Goal: Information Seeking & Learning: Check status

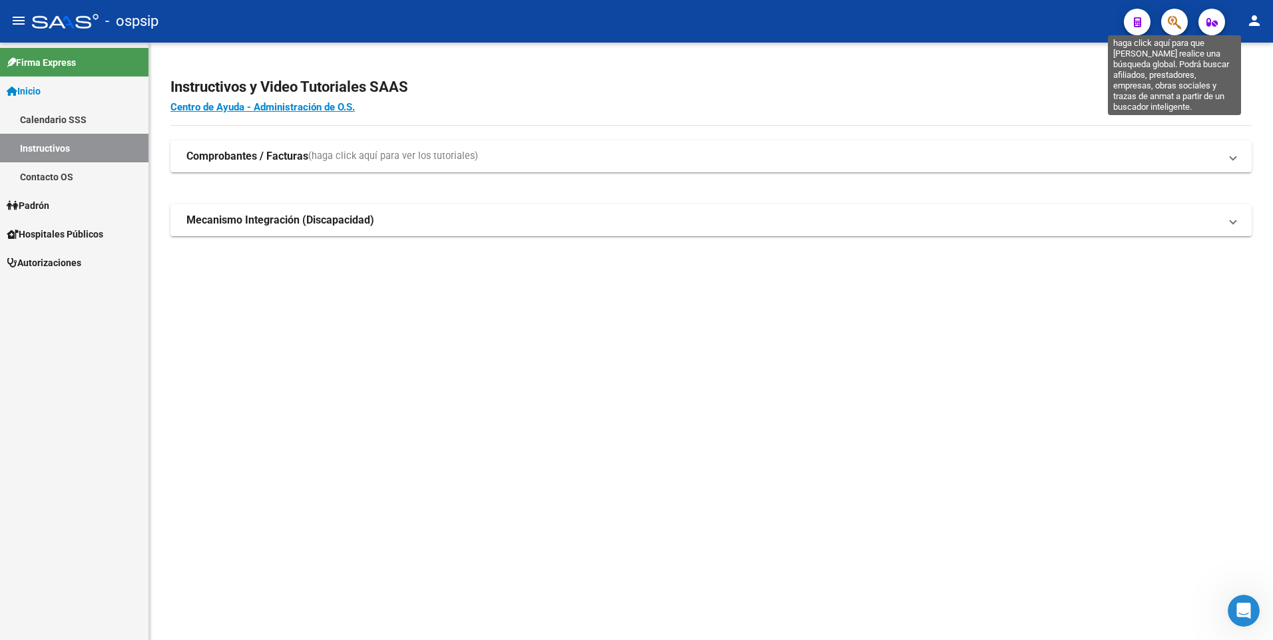
click at [1177, 19] on icon "button" at bounding box center [1174, 22] width 13 height 15
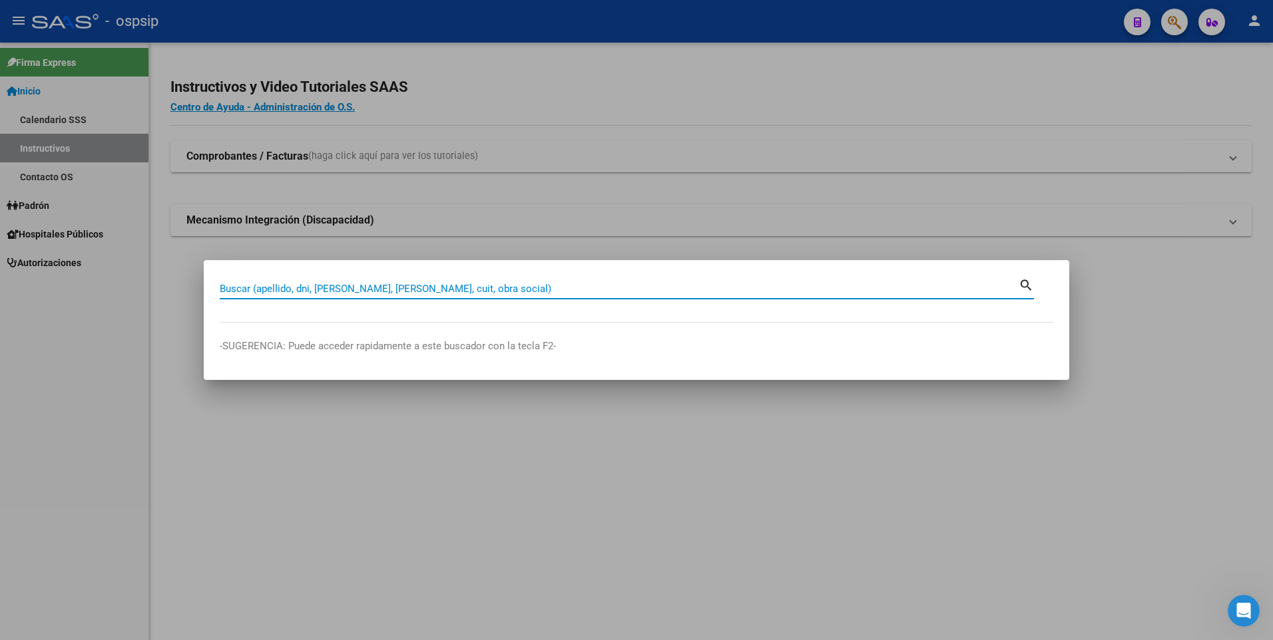
click at [268, 288] on input "Buscar (apellido, dni, [PERSON_NAME], [PERSON_NAME], cuit, obra social)" at bounding box center [619, 289] width 799 height 12
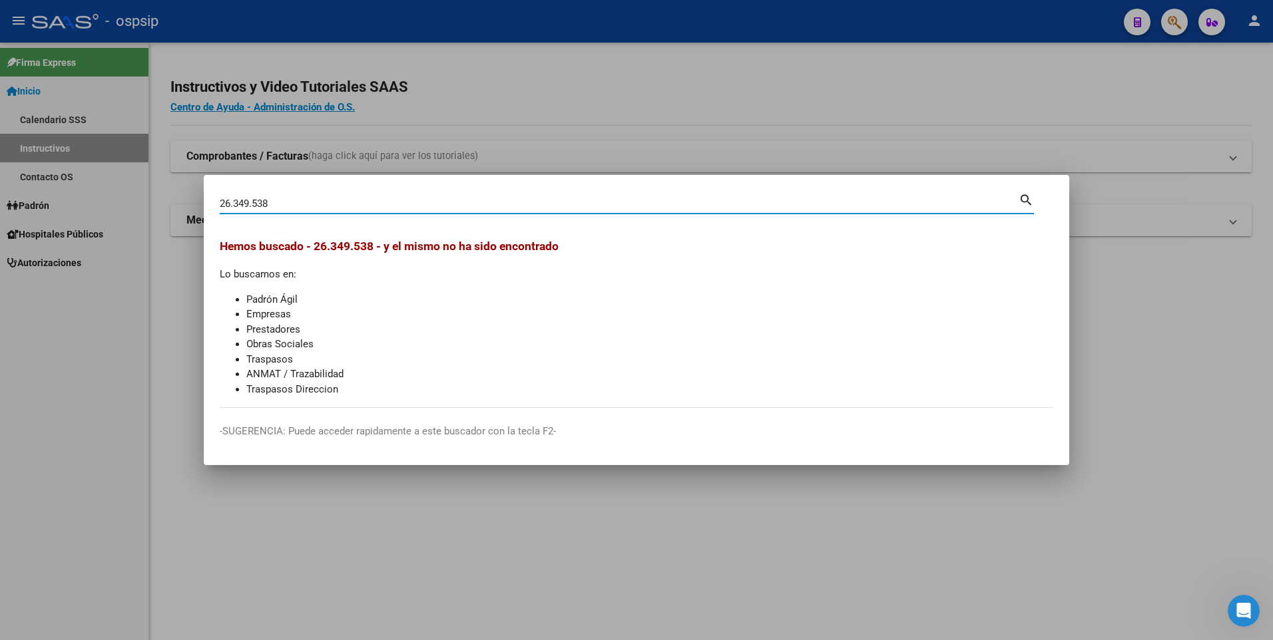
click at [256, 204] on input "26.349.538" at bounding box center [619, 204] width 799 height 12
click at [234, 205] on input "26.34938" at bounding box center [619, 204] width 799 height 12
click at [246, 204] on input "2634938" at bounding box center [619, 204] width 799 height 12
type input "26349538"
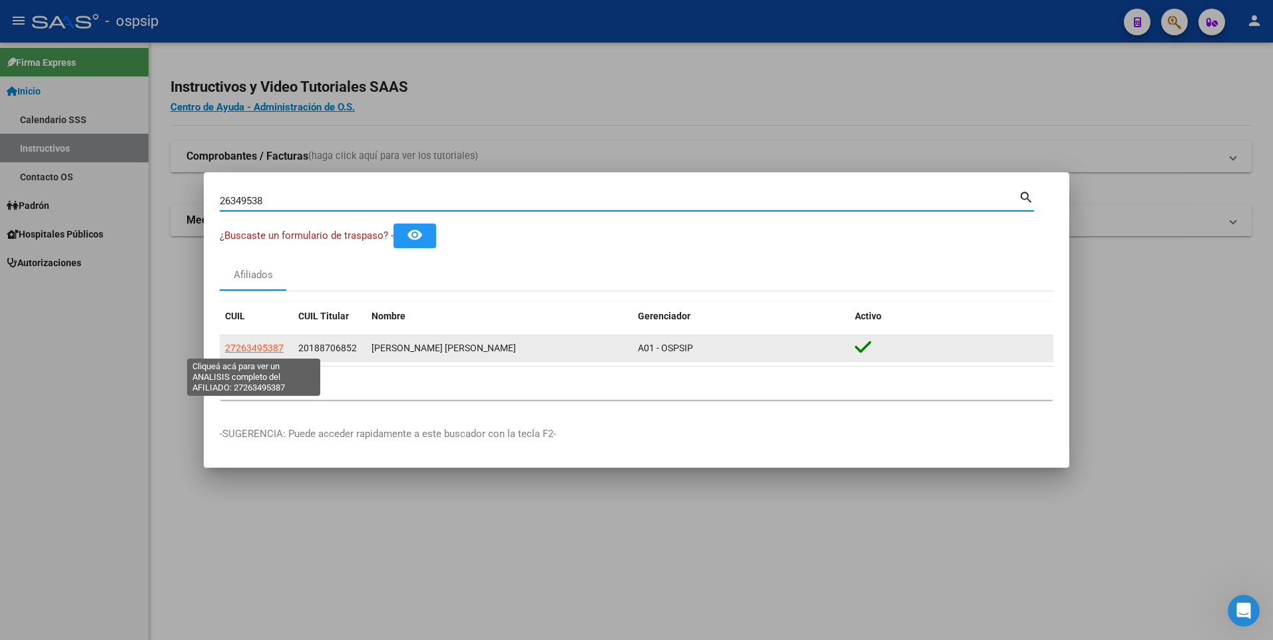
click at [259, 345] on span "27263495387" at bounding box center [254, 348] width 59 height 11
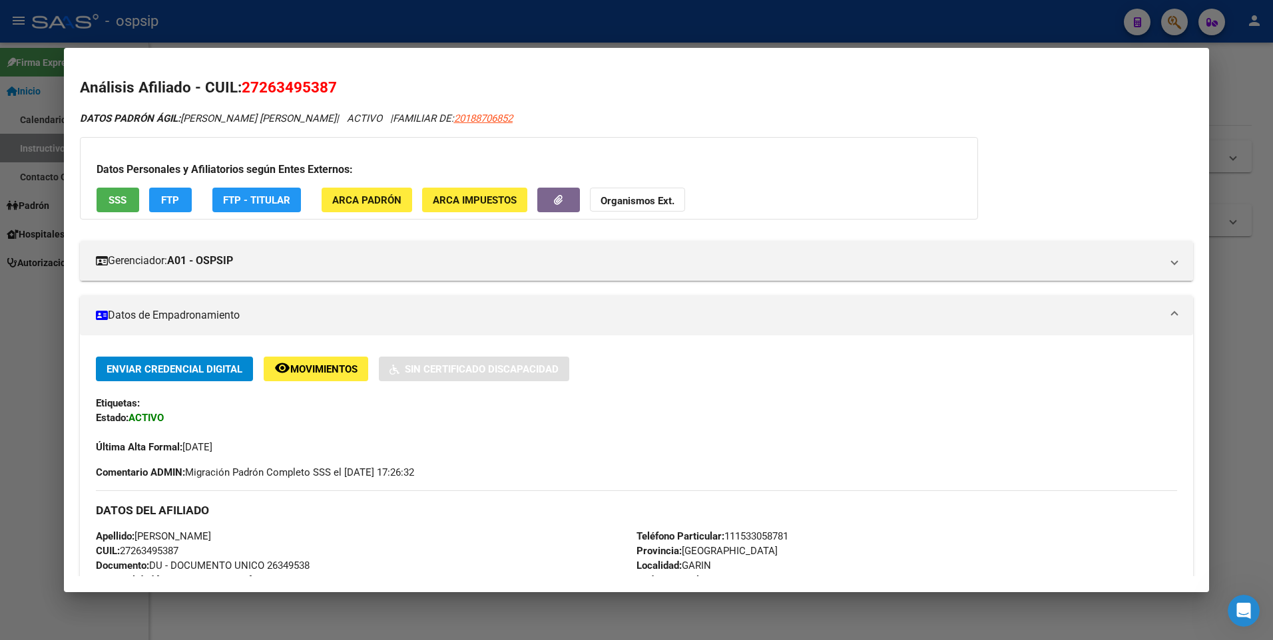
click at [459, 21] on div at bounding box center [636, 320] width 1273 height 640
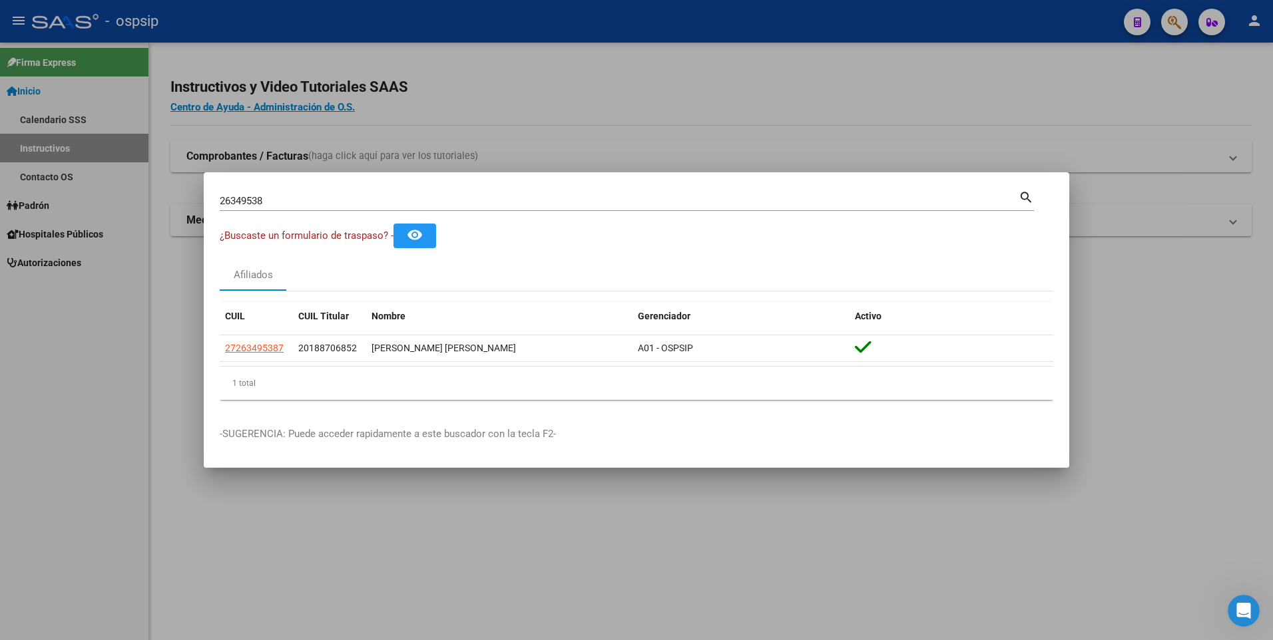
click at [448, 206] on input "26349538" at bounding box center [619, 201] width 799 height 12
click at [449, 206] on input "26349538" at bounding box center [619, 201] width 799 height 12
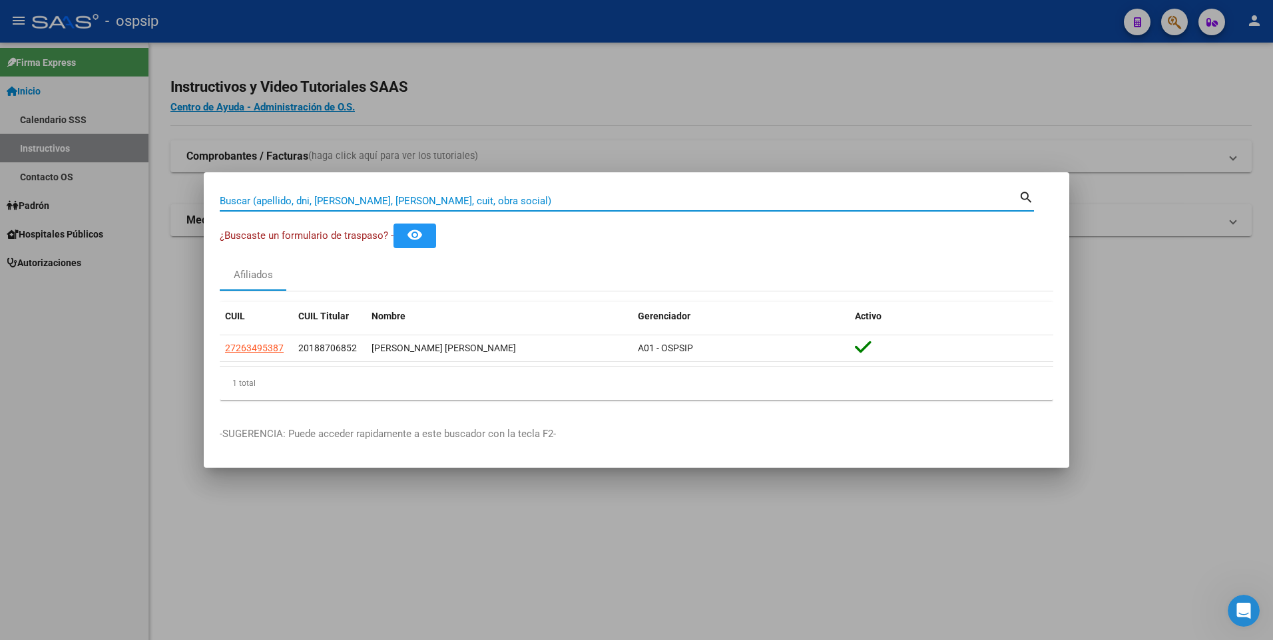
paste input "23257726"
type input "23257726"
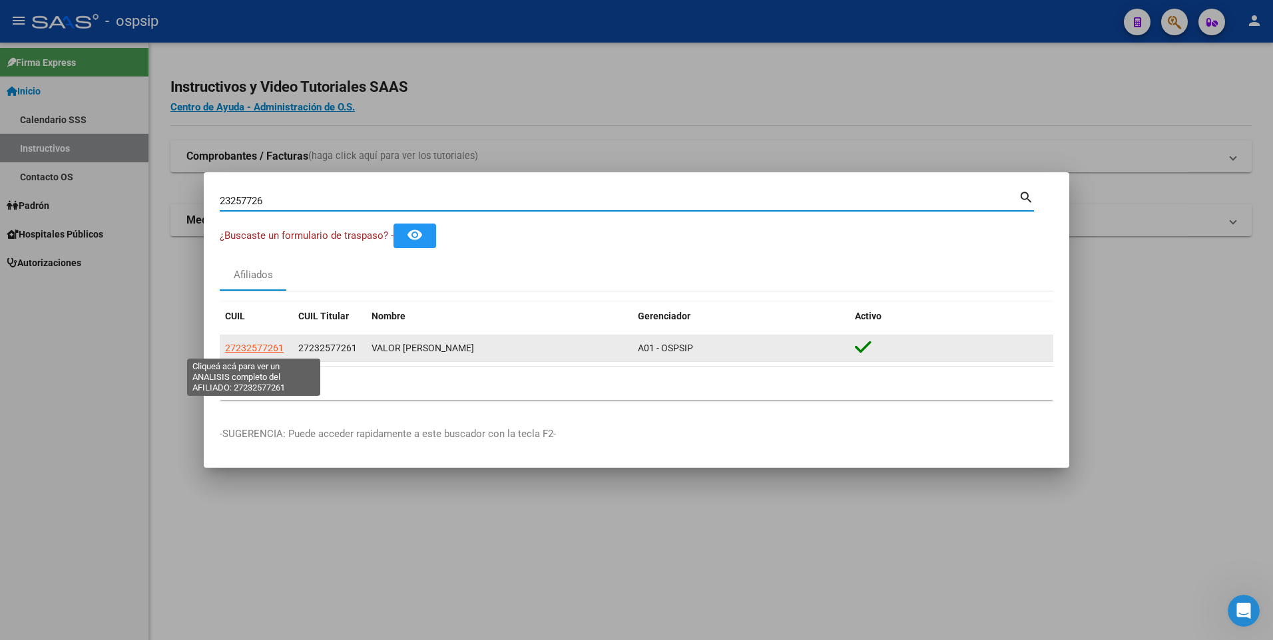
click at [254, 347] on span "27232577261" at bounding box center [254, 348] width 59 height 11
type textarea "27232577261"
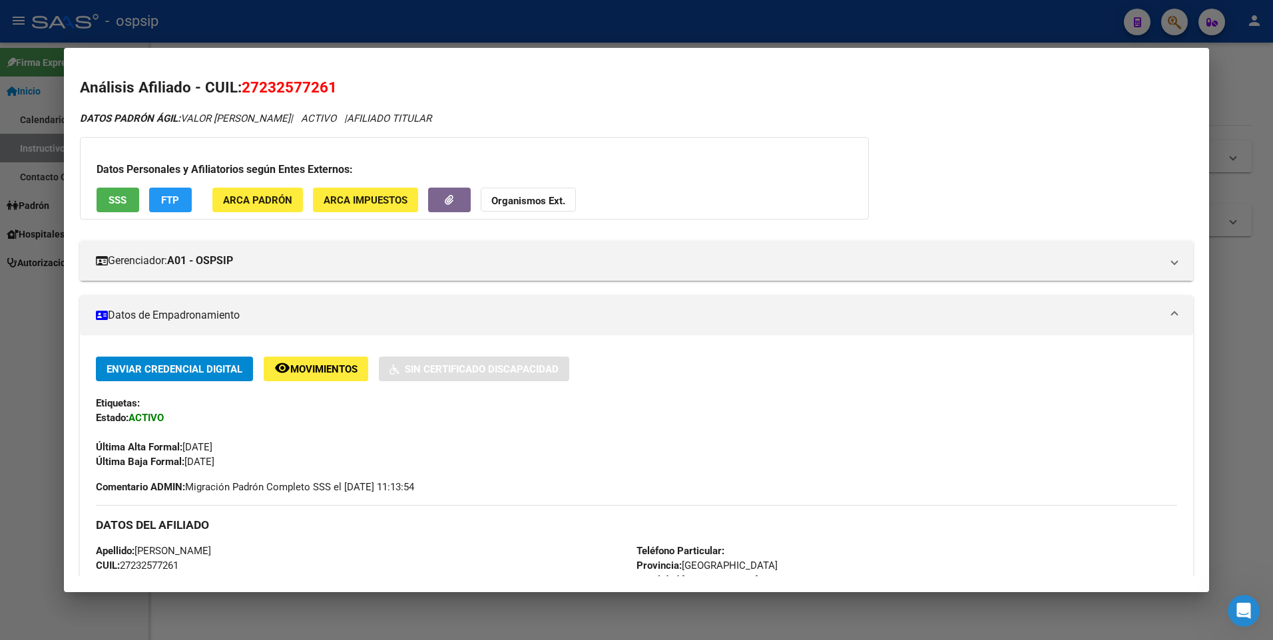
click at [131, 204] on button "SSS" at bounding box center [118, 200] width 43 height 25
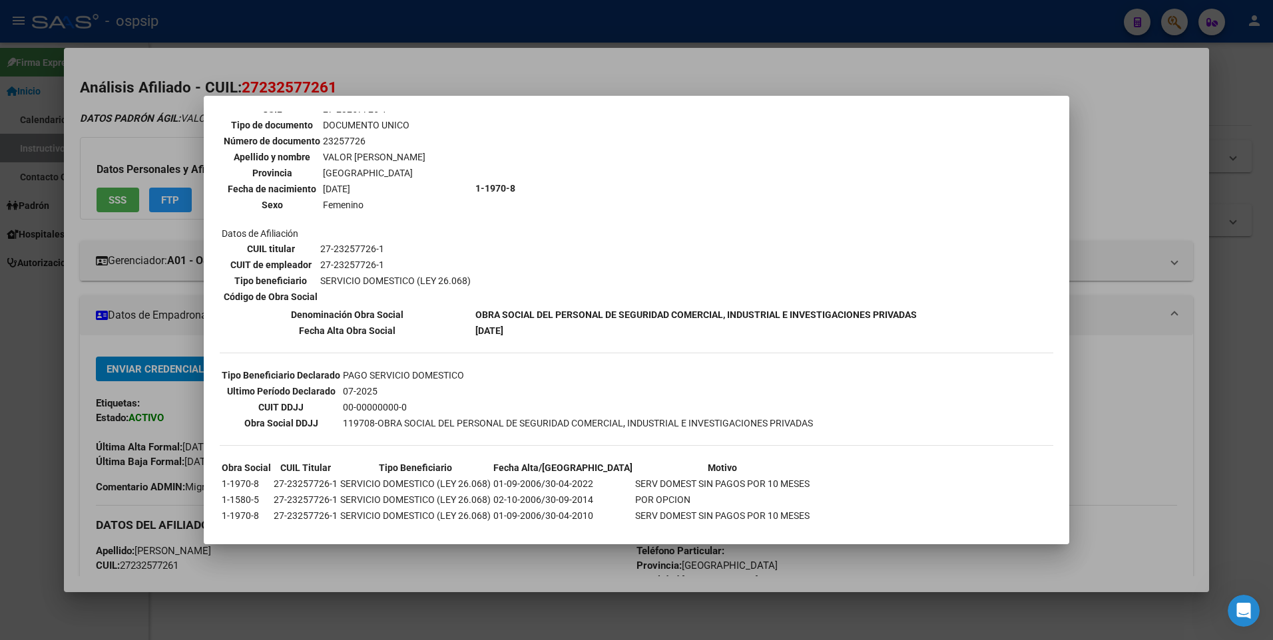
scroll to position [132, 0]
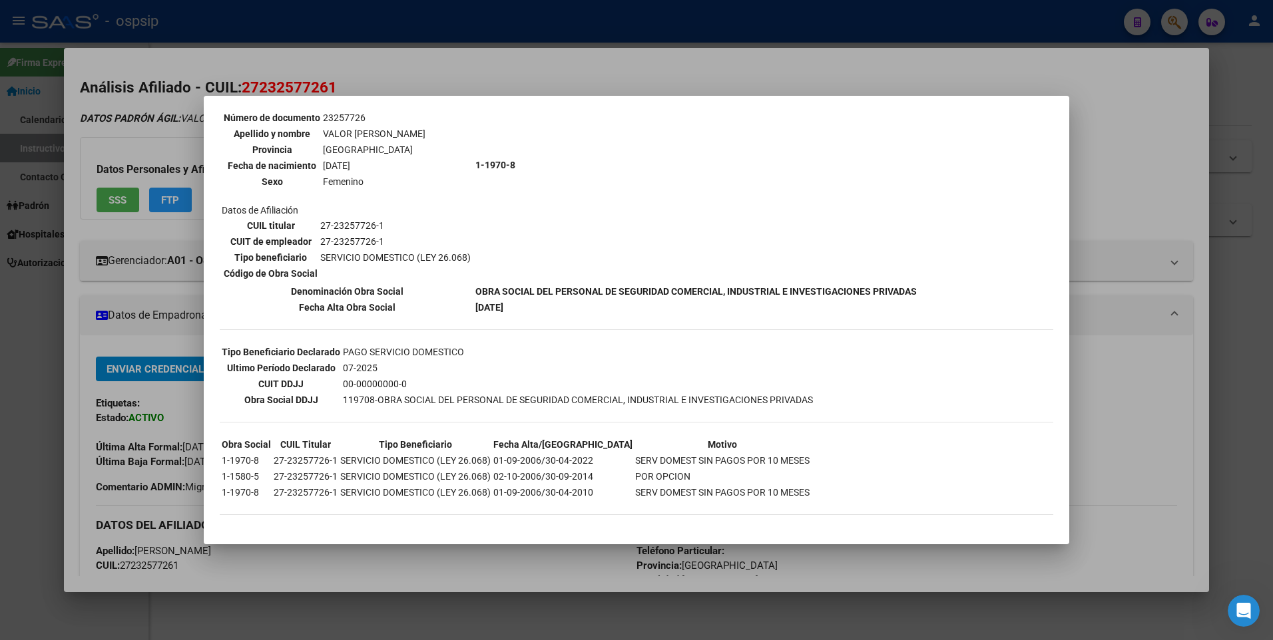
click at [632, 44] on div at bounding box center [636, 320] width 1273 height 640
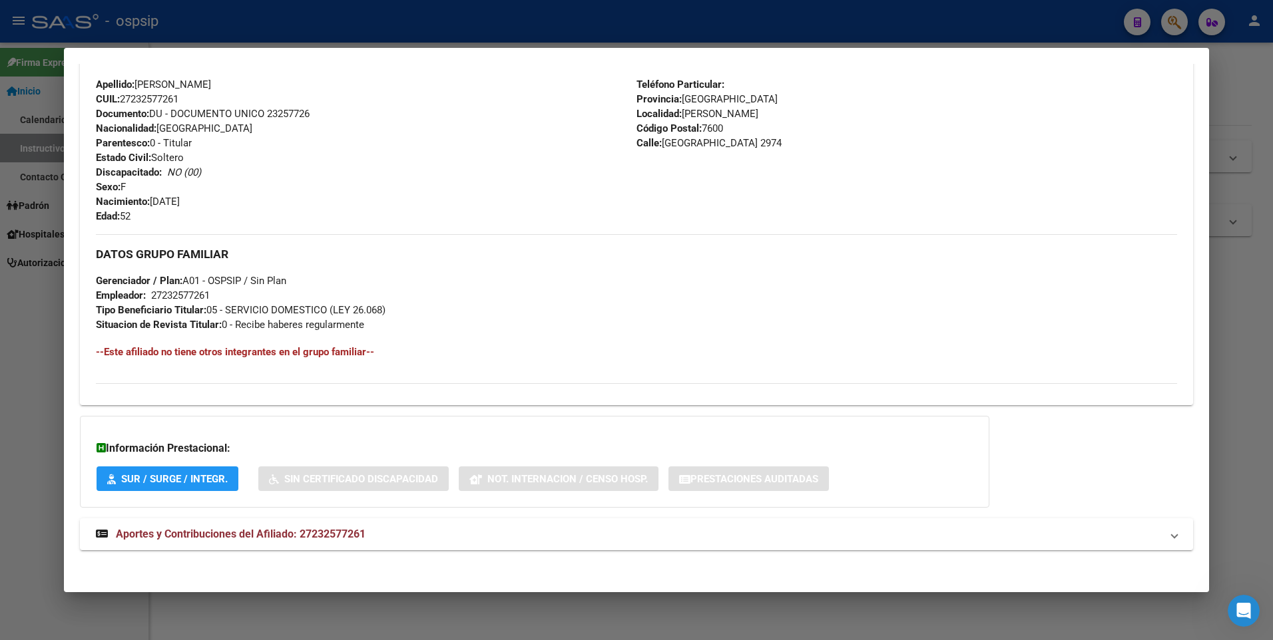
scroll to position [471, 0]
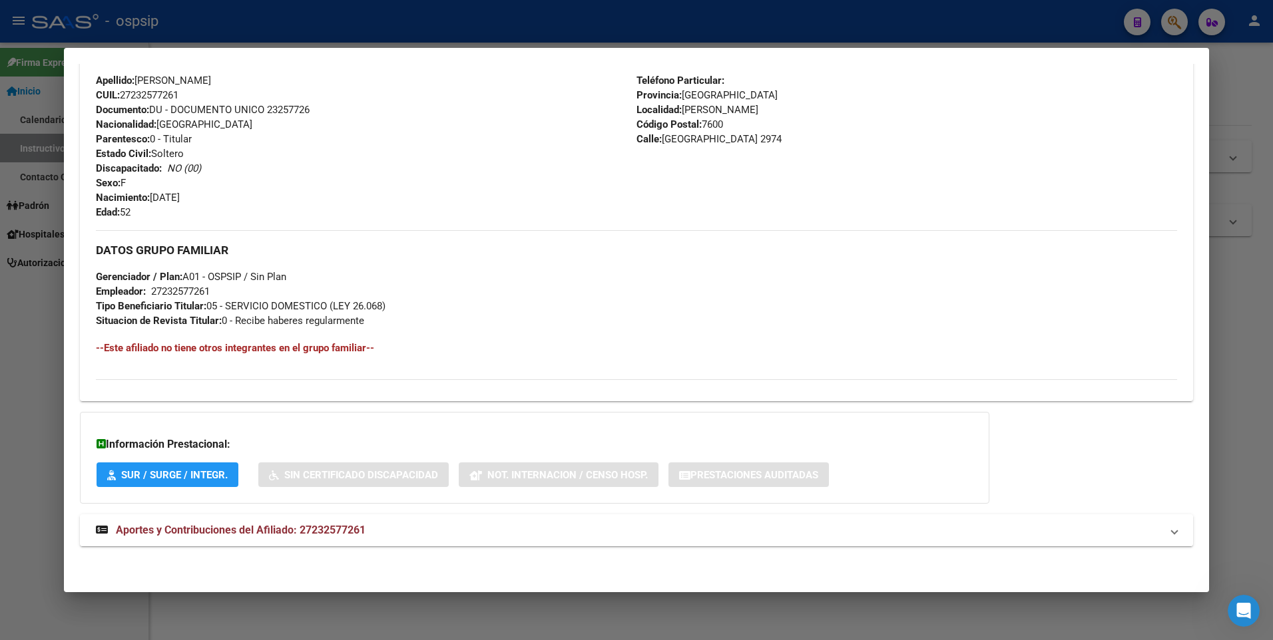
click at [306, 547] on mat-expansion-panel-header "Aportes y Contribuciones del Afiliado: 27232577261" at bounding box center [637, 531] width 1114 height 32
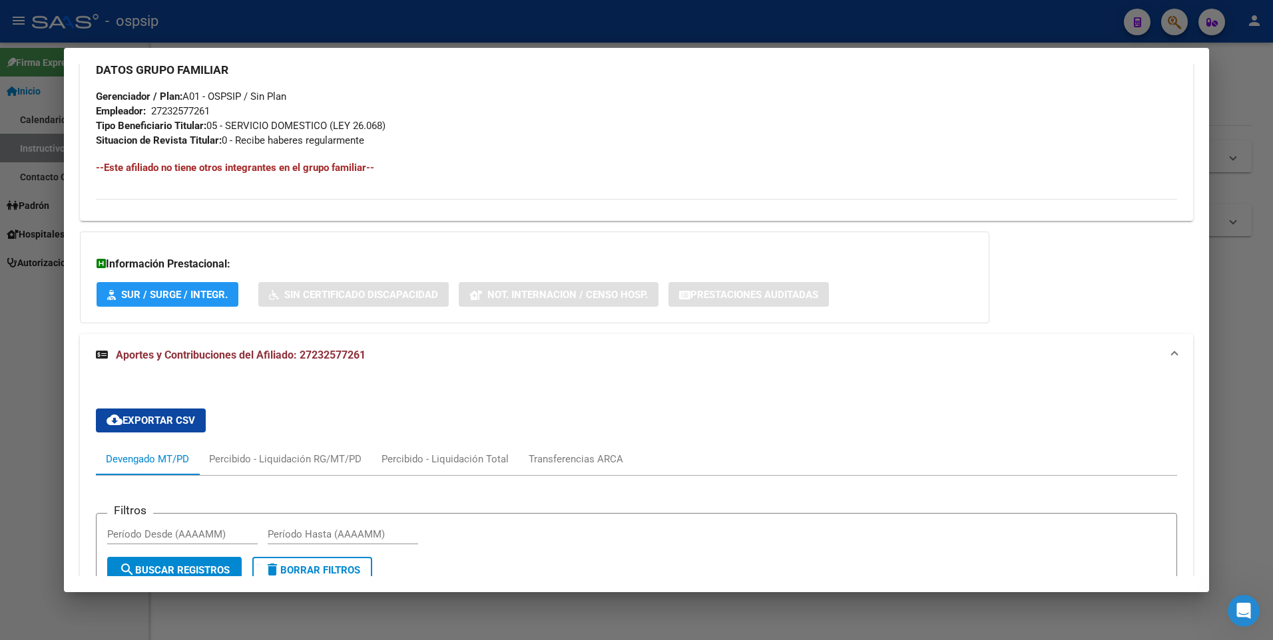
scroll to position [537, 0]
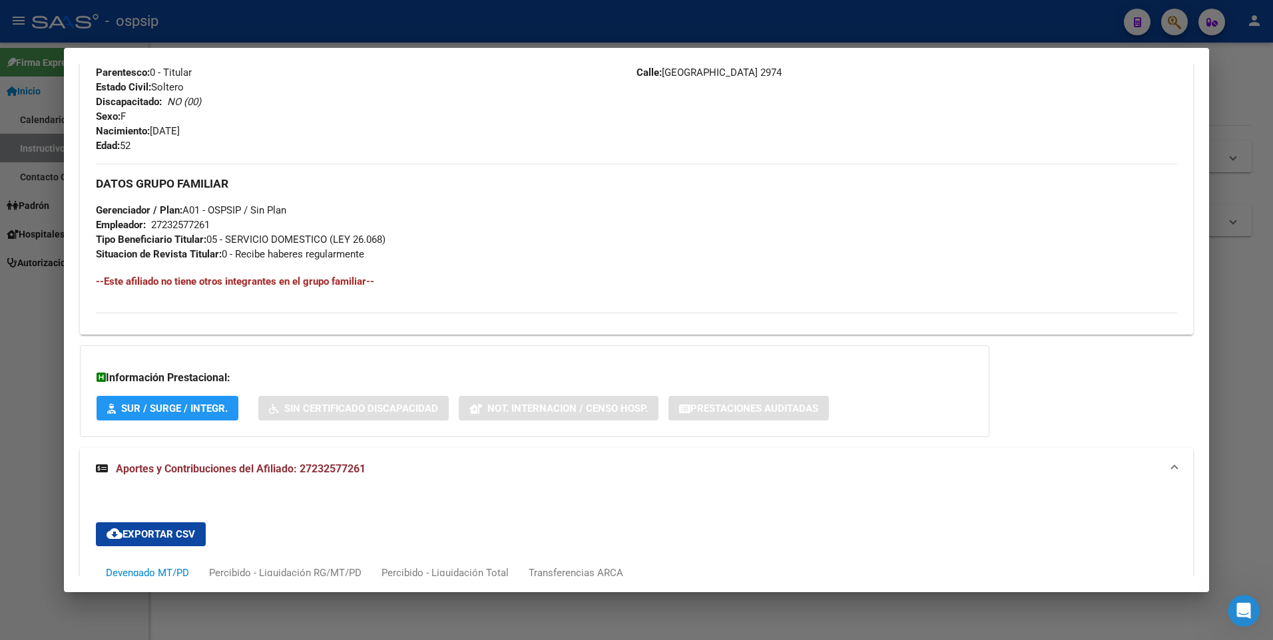
click at [43, 328] on div at bounding box center [636, 320] width 1273 height 640
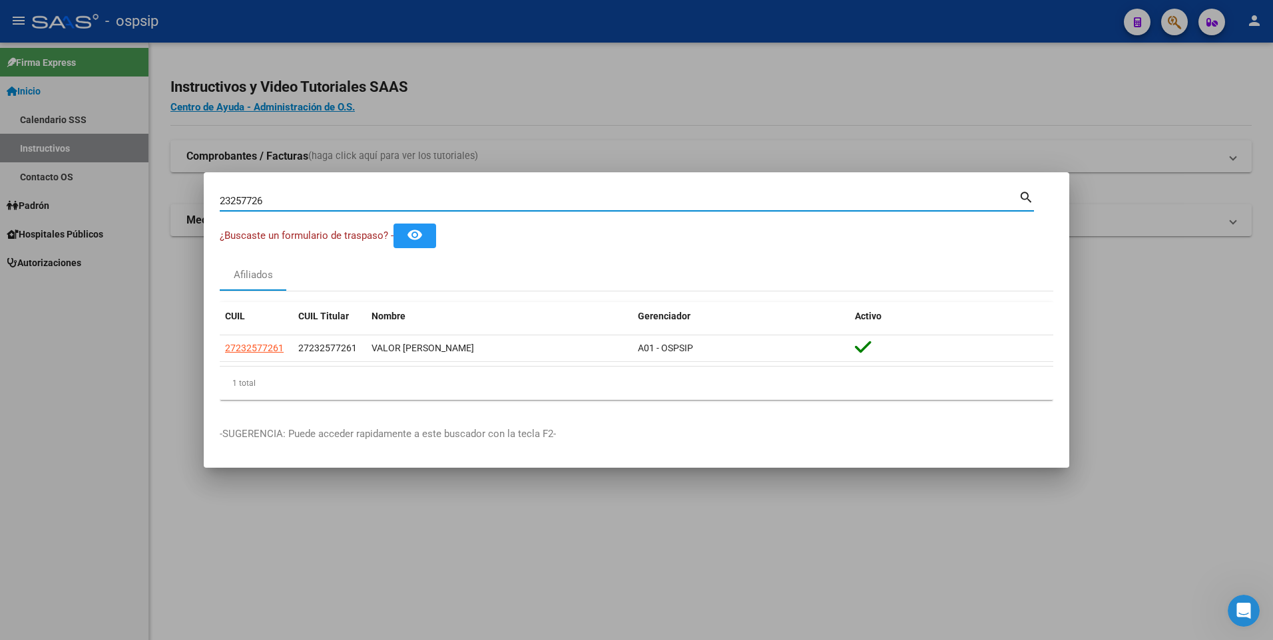
drag, startPoint x: 298, startPoint y: 198, endPoint x: 146, endPoint y: 175, distance: 153.5
click at [148, 176] on div "23257726 Buscar (apellido, dni, cuil, nro traspaso, cuit, obra social) search ¿…" at bounding box center [636, 320] width 1273 height 640
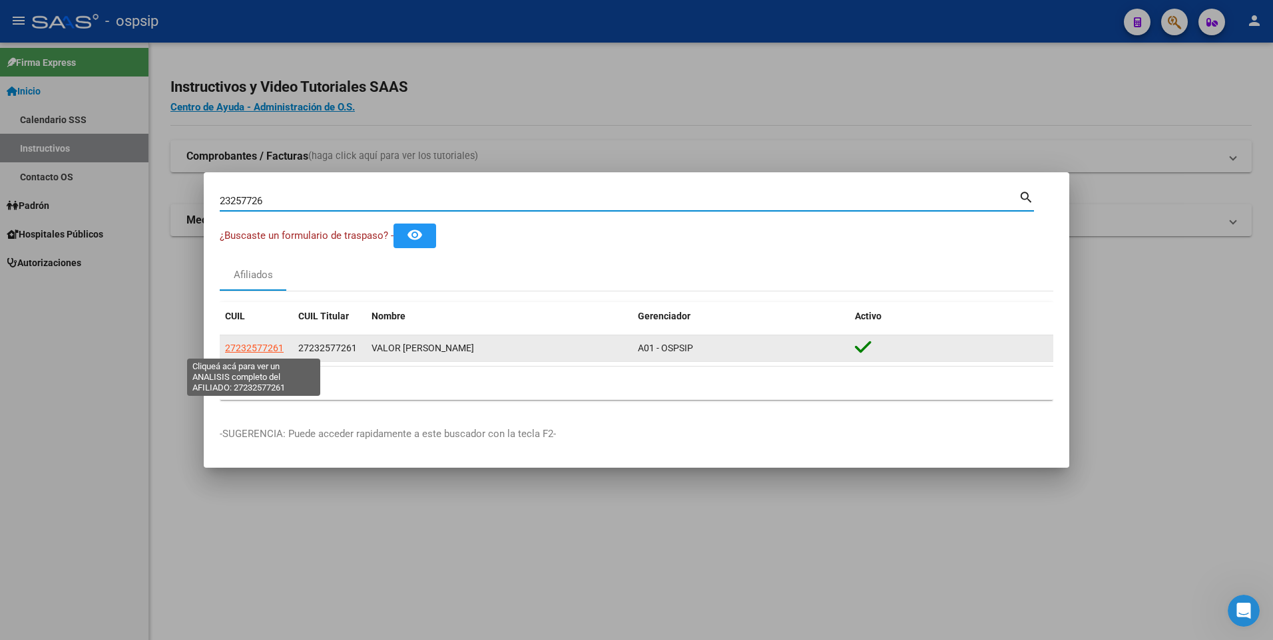
click at [271, 348] on span "27232577261" at bounding box center [254, 348] width 59 height 11
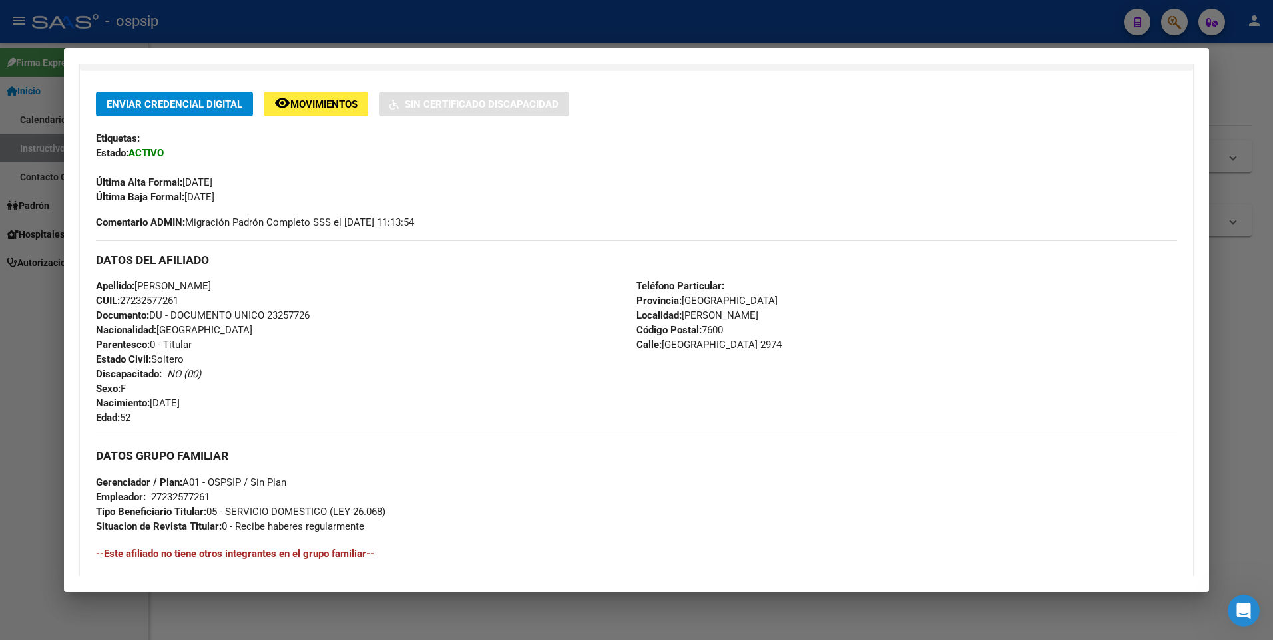
scroll to position [266, 0]
click at [33, 346] on div at bounding box center [636, 320] width 1273 height 640
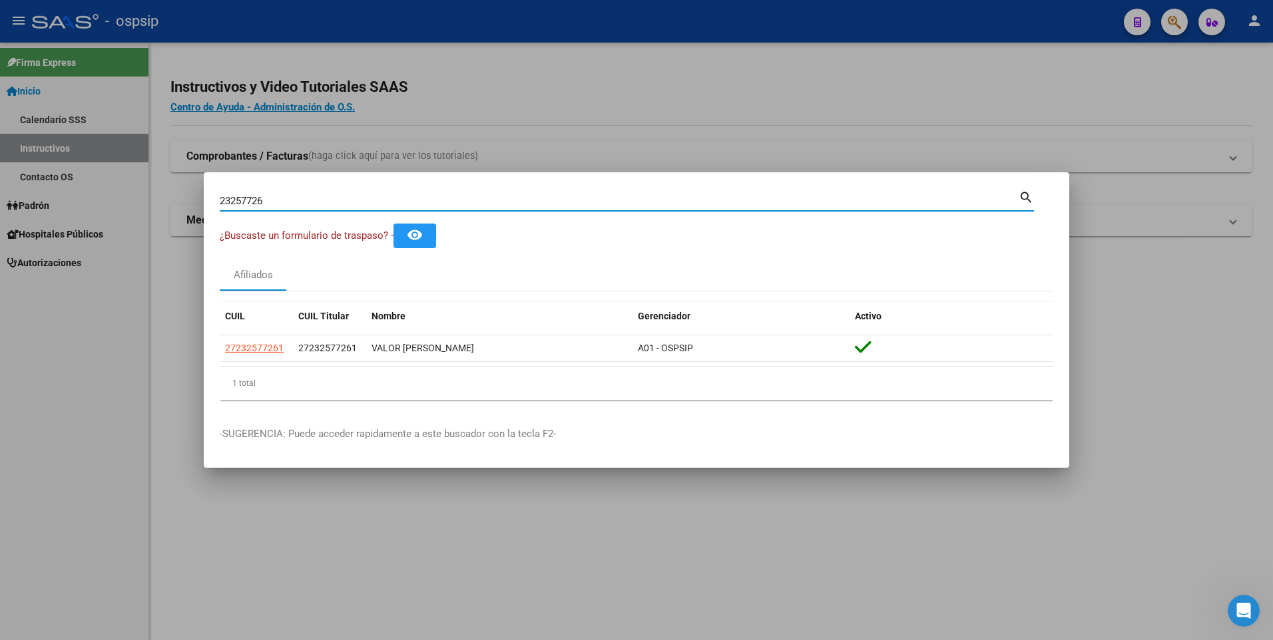
click at [276, 198] on input "23257726" at bounding box center [619, 201] width 799 height 12
click at [460, 203] on input "23257726" at bounding box center [619, 201] width 799 height 12
type input "20456651"
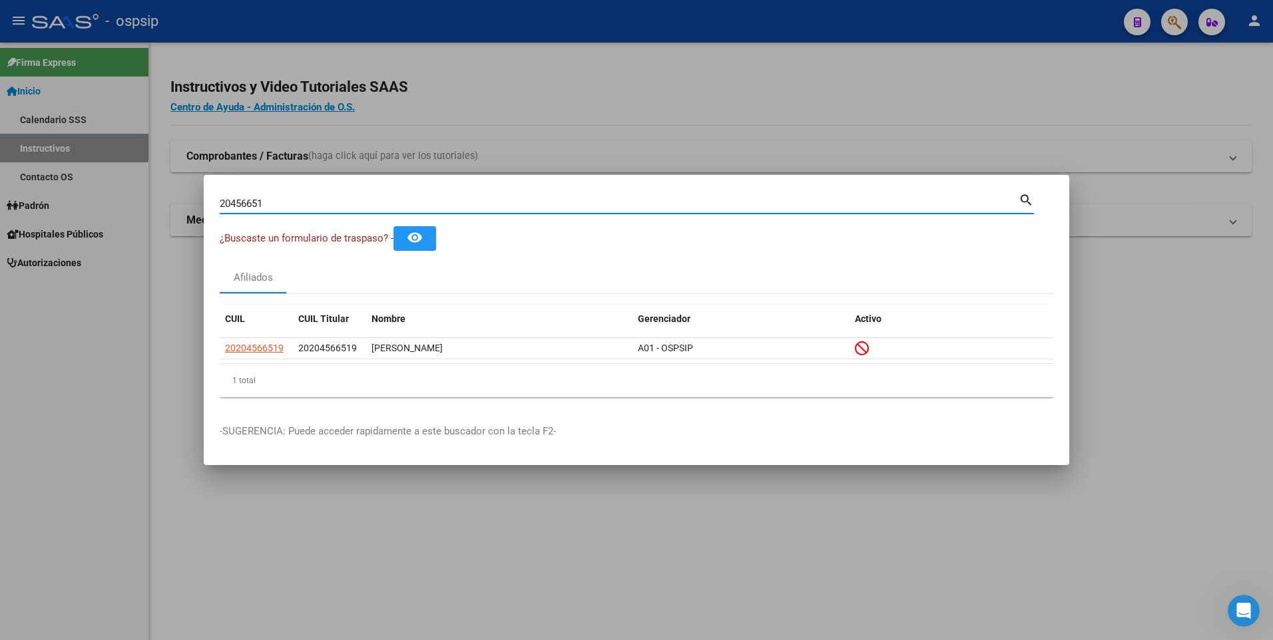
drag, startPoint x: 280, startPoint y: 198, endPoint x: 175, endPoint y: 202, distance: 105.2
click at [175, 202] on div "20456651 Buscar (apellido, dni, cuil, nro traspaso, cuit, obra social) search ¿…" at bounding box center [636, 320] width 1273 height 640
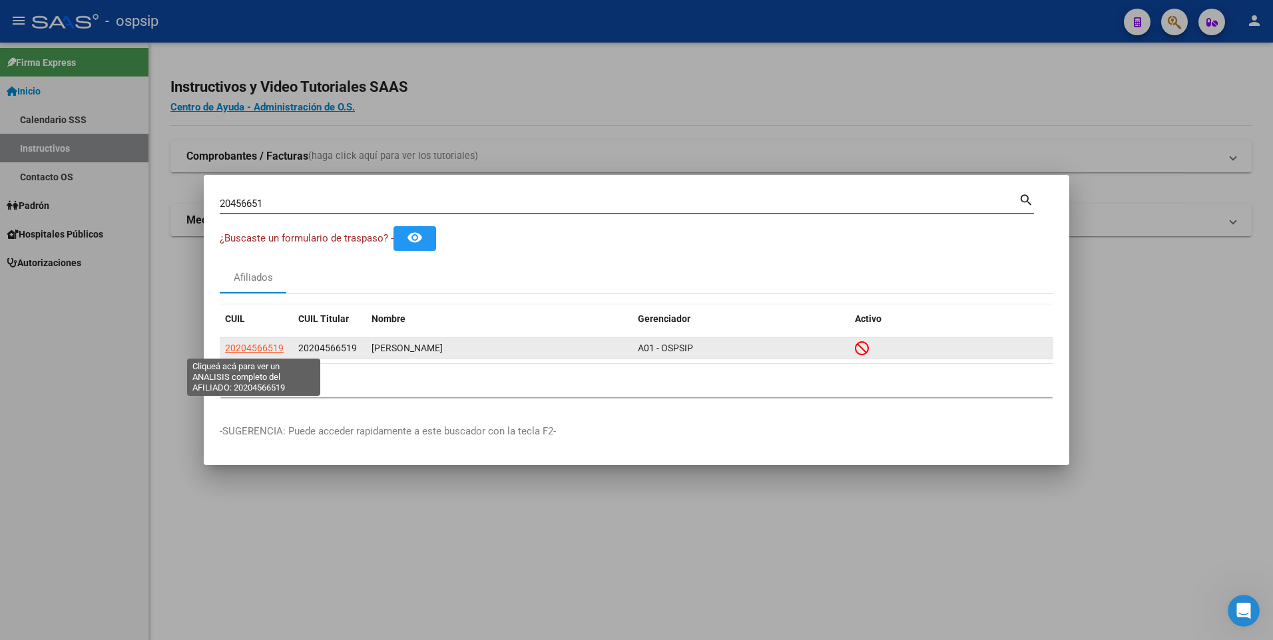
click at [267, 344] on span "20204566519" at bounding box center [254, 348] width 59 height 11
type textarea "20204566519"
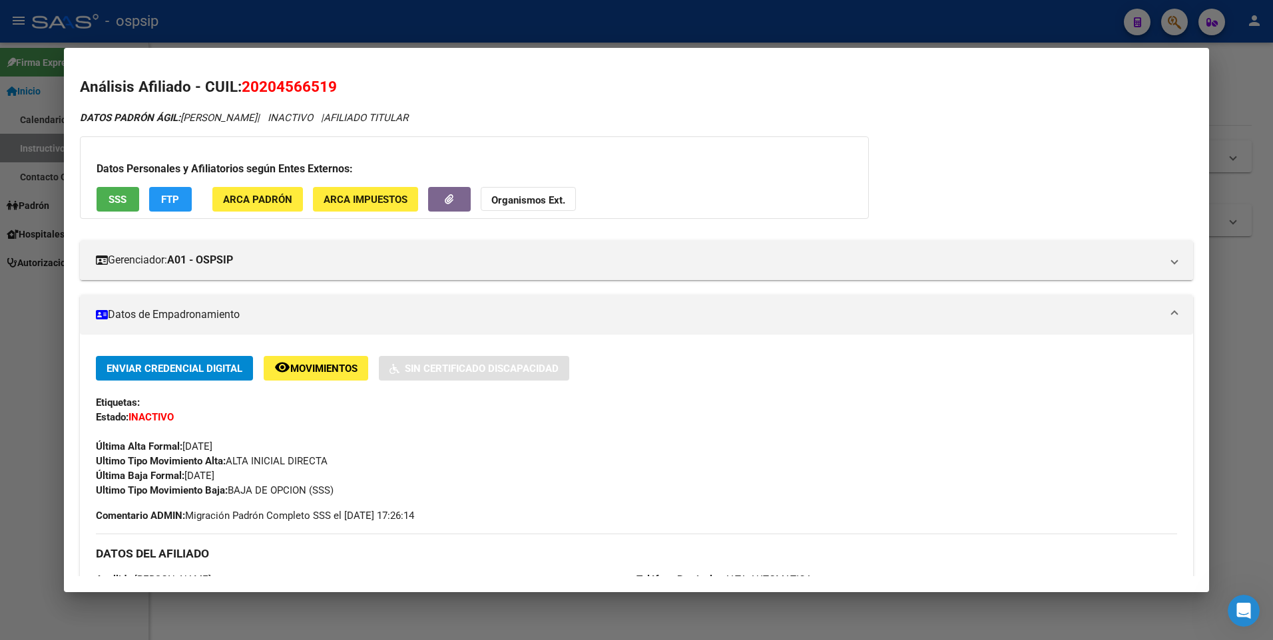
scroll to position [0, 0]
click at [120, 194] on span "SSS" at bounding box center [118, 200] width 18 height 12
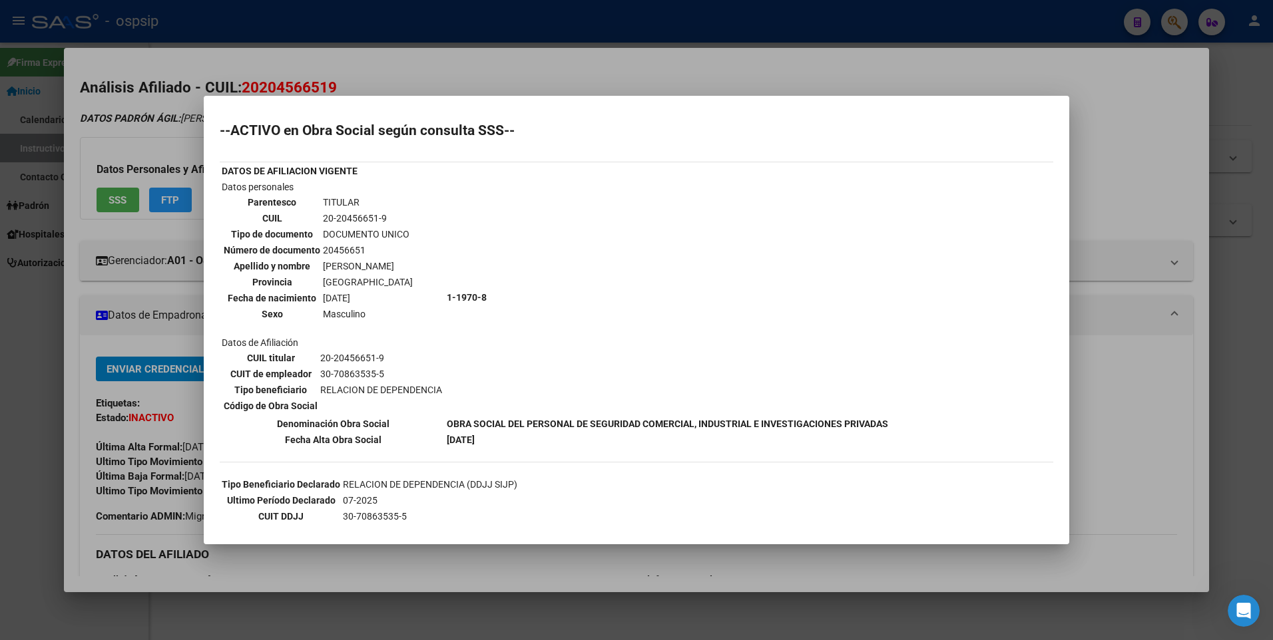
click at [114, 292] on div at bounding box center [636, 320] width 1273 height 640
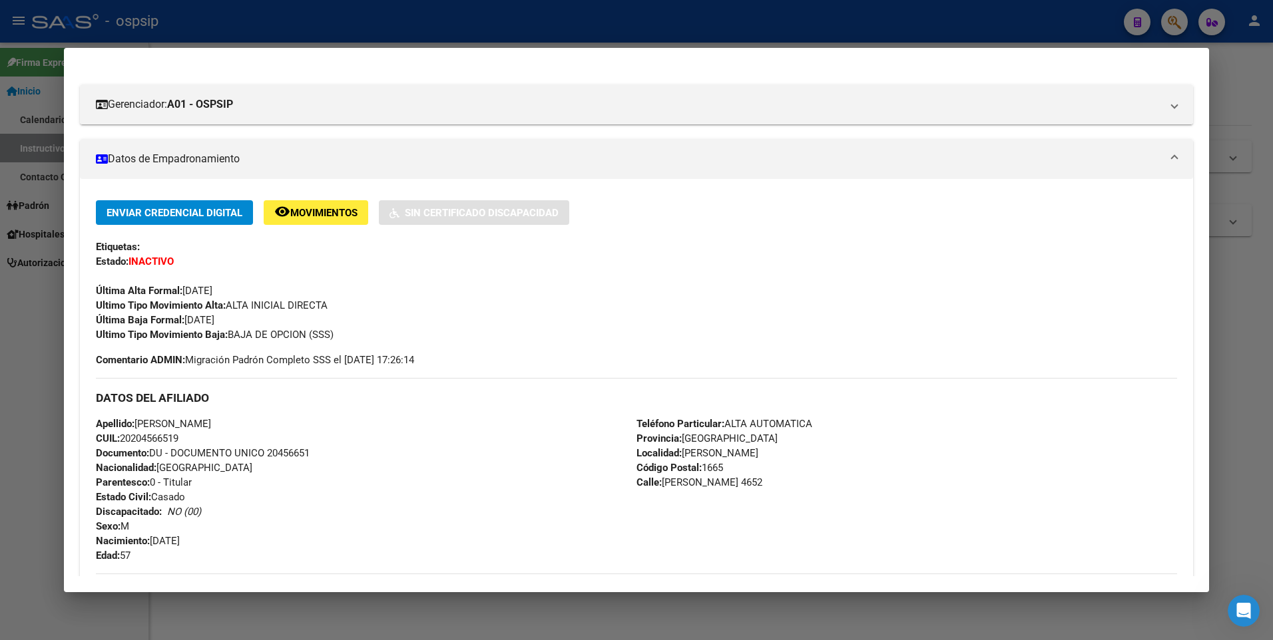
scroll to position [133, 0]
